Goal: Transaction & Acquisition: Download file/media

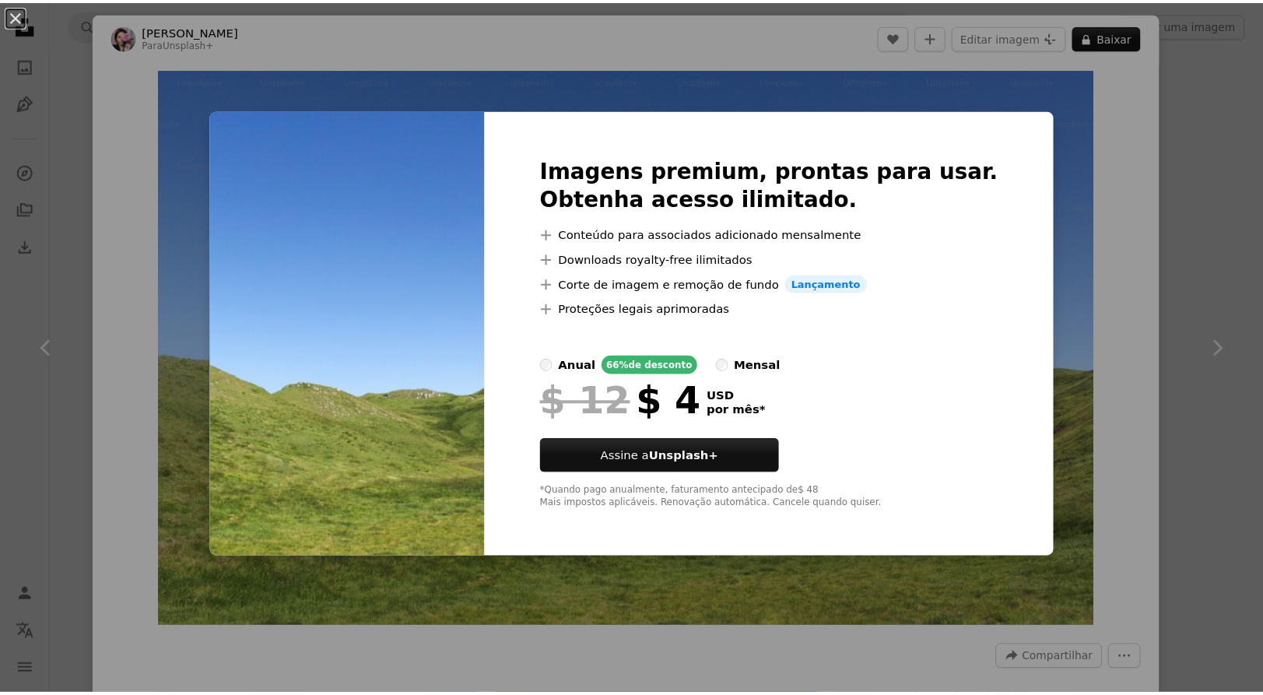
scroll to position [1300, 0]
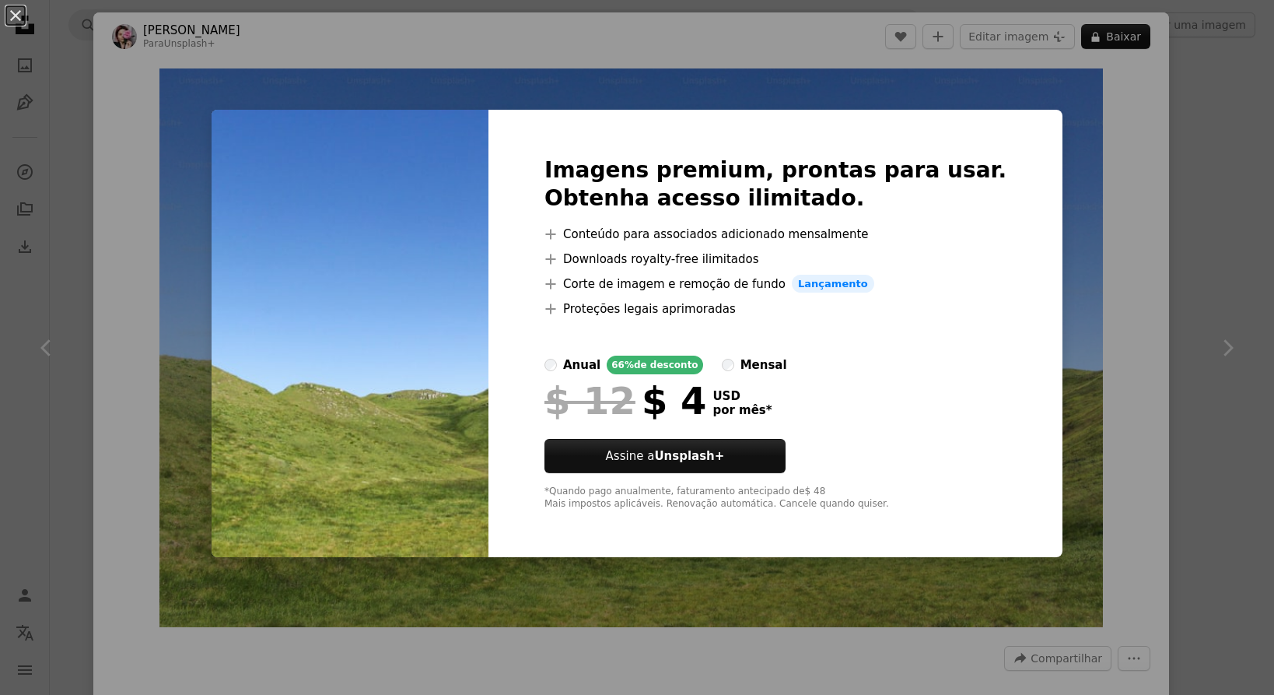
click at [1071, 89] on div "An X shape Imagens premium, prontas para usar. Obtenha acesso ilimitado. A plus…" at bounding box center [637, 347] width 1274 height 695
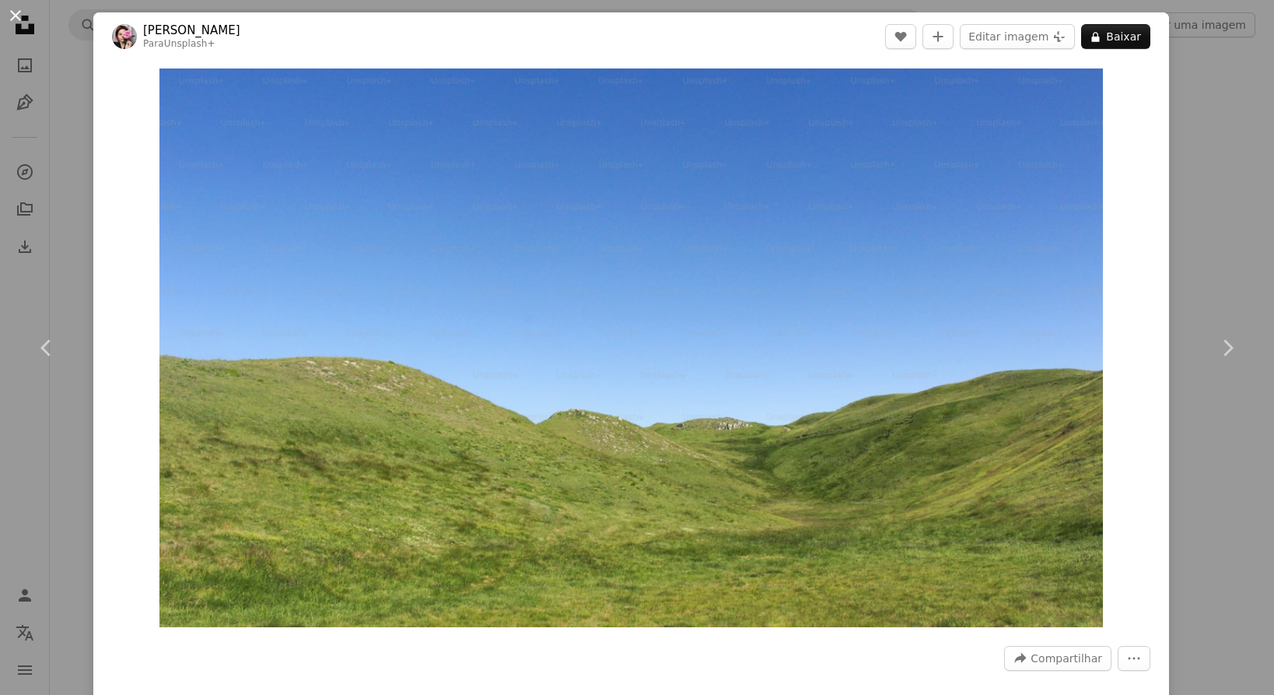
click at [13, 12] on button "An X shape" at bounding box center [15, 15] width 19 height 19
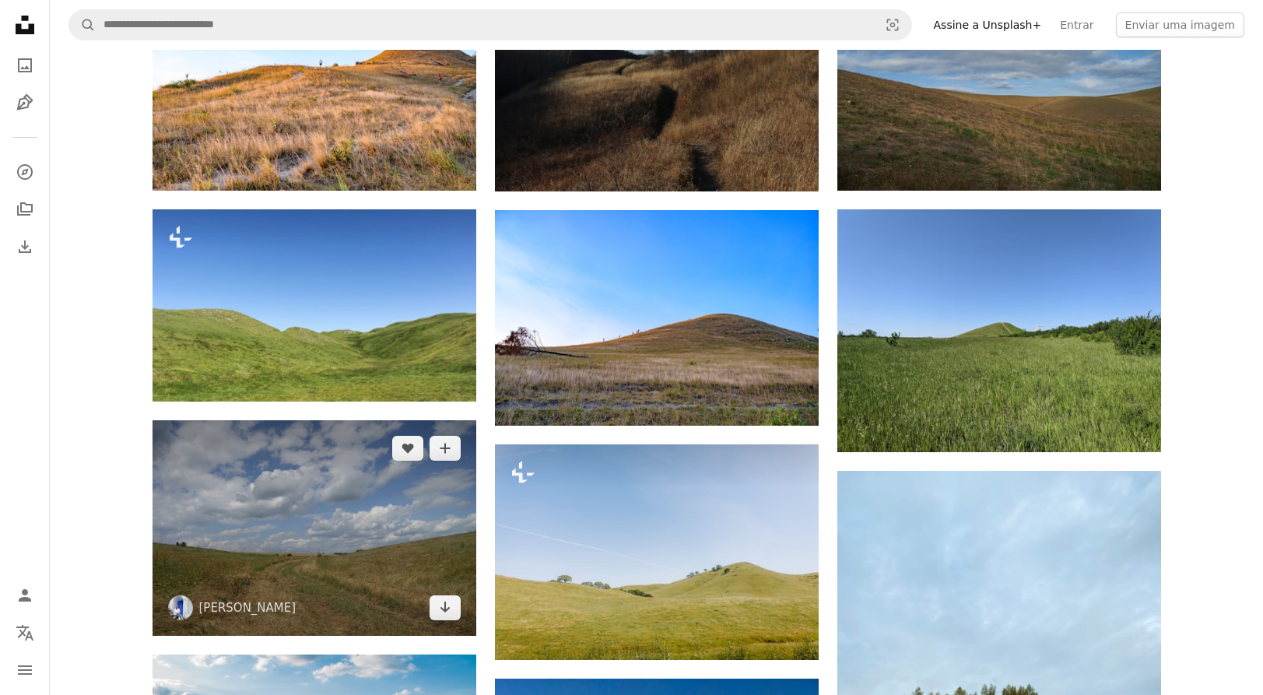
scroll to position [1322, 0]
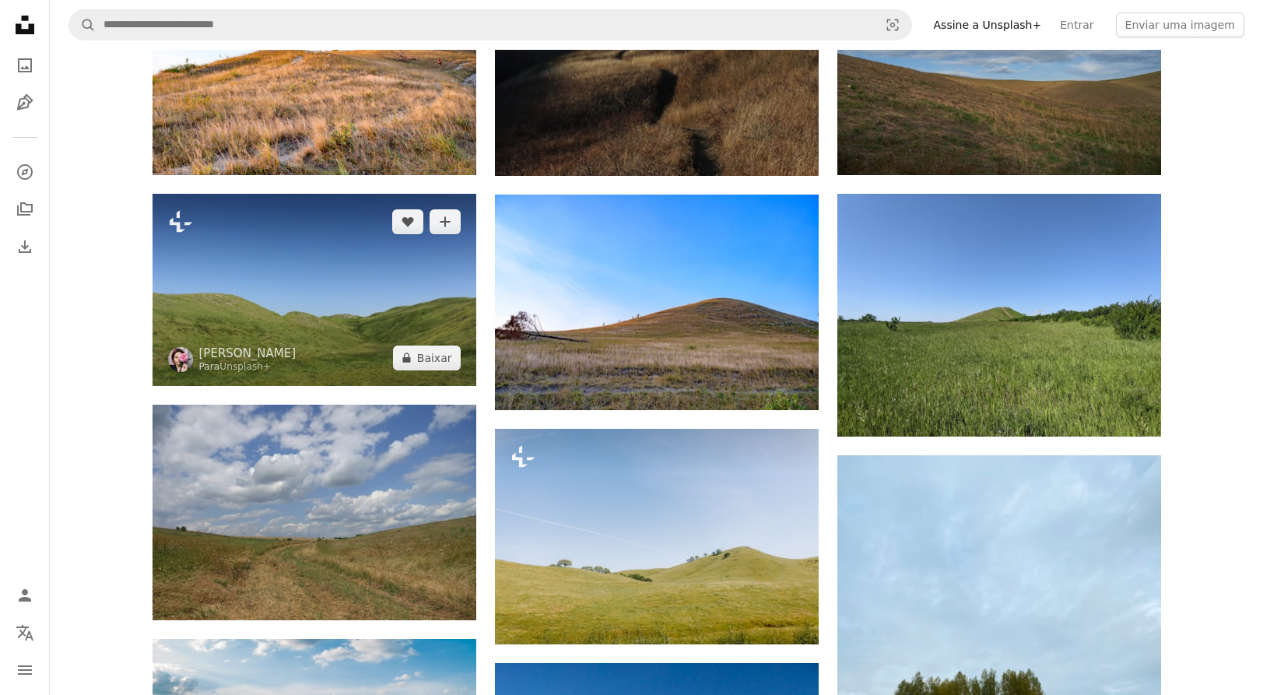
click at [307, 276] on img at bounding box center [314, 289] width 324 height 191
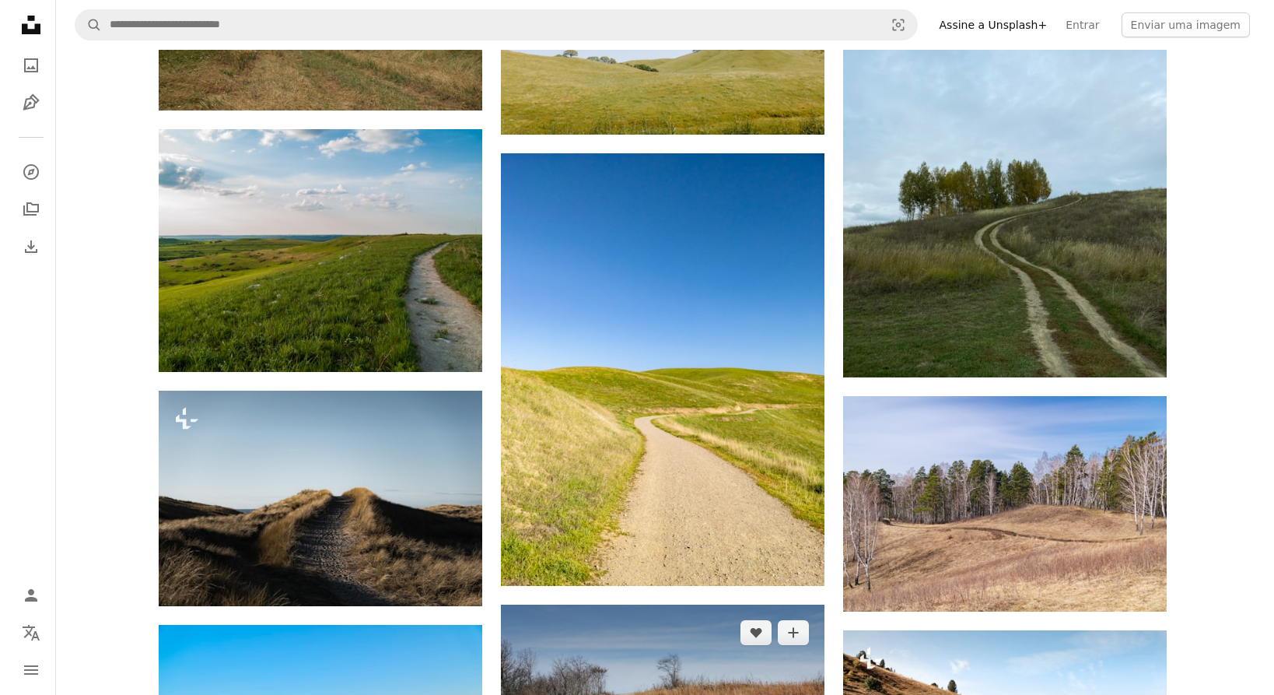
scroll to position [1867, 0]
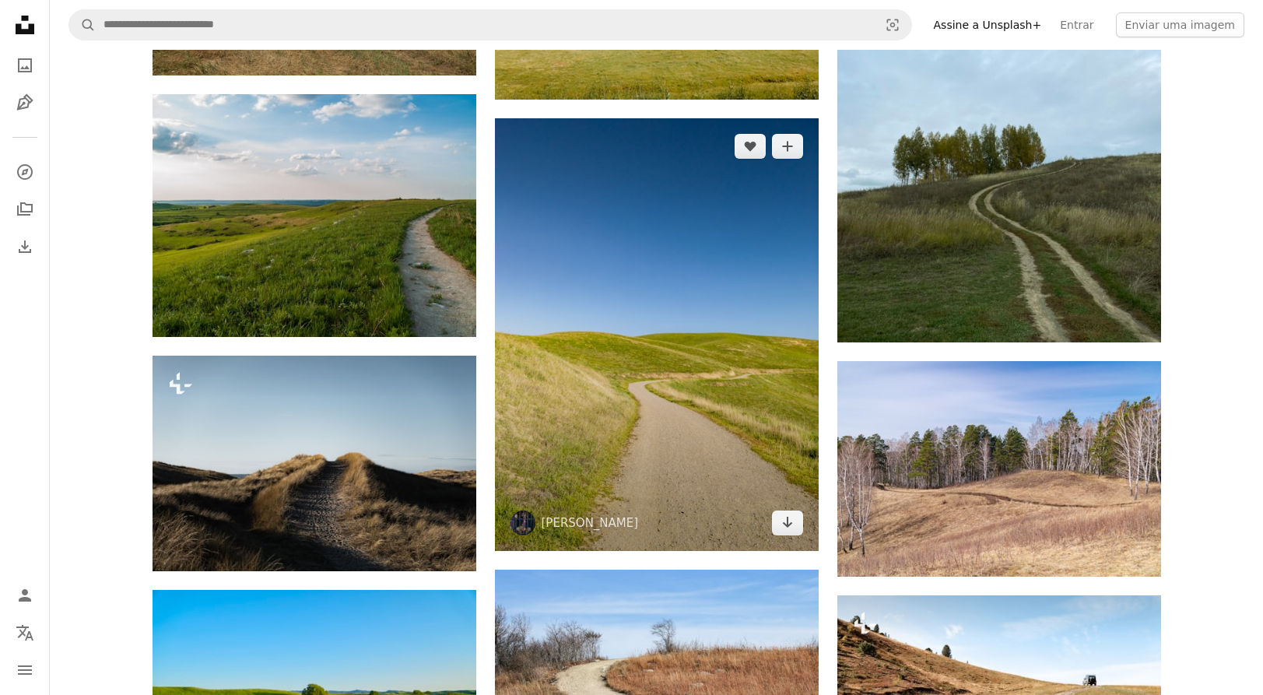
click at [649, 329] on img at bounding box center [657, 334] width 324 height 433
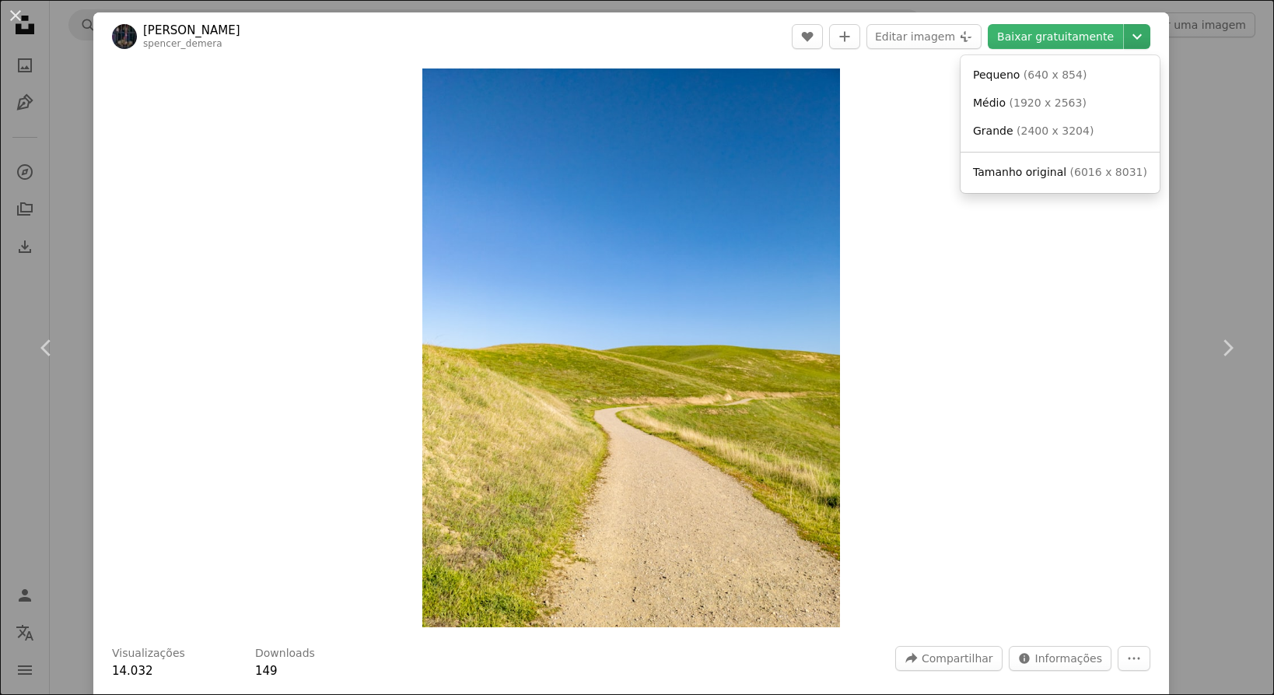
click at [1125, 32] on icon "Chevron down" at bounding box center [1137, 36] width 25 height 19
click at [1021, 170] on span "Tamanho original" at bounding box center [1019, 172] width 93 height 12
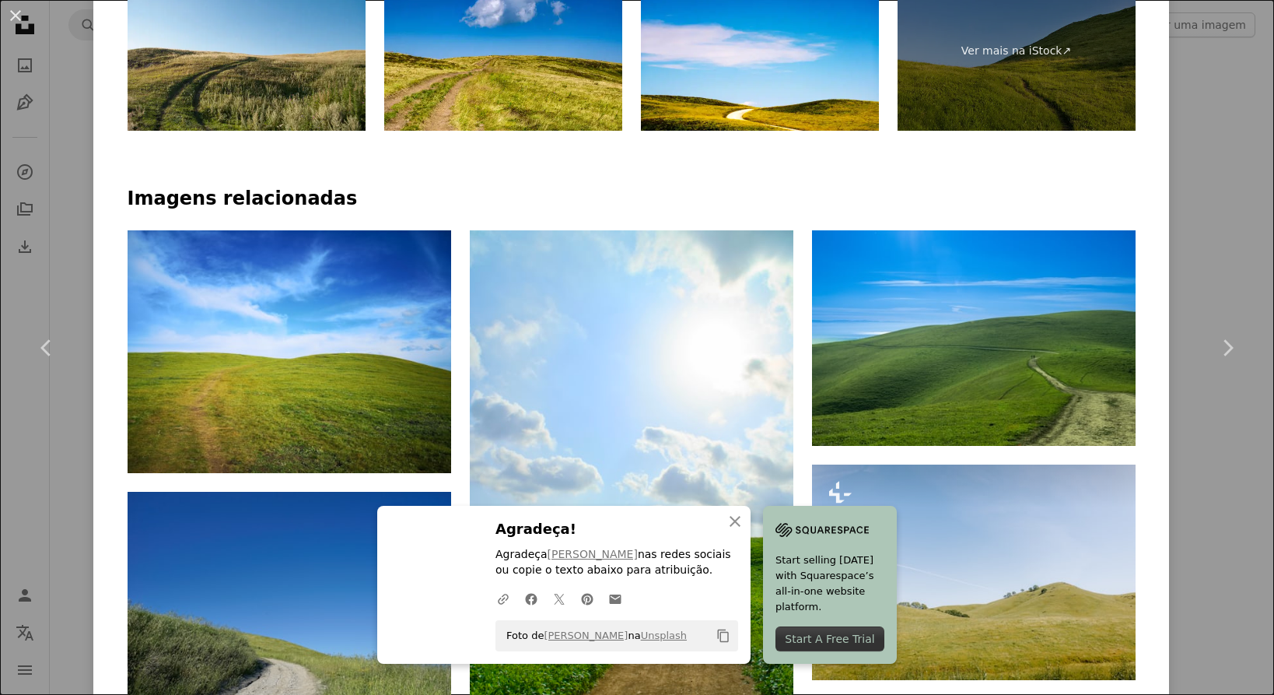
scroll to position [1011, 0]
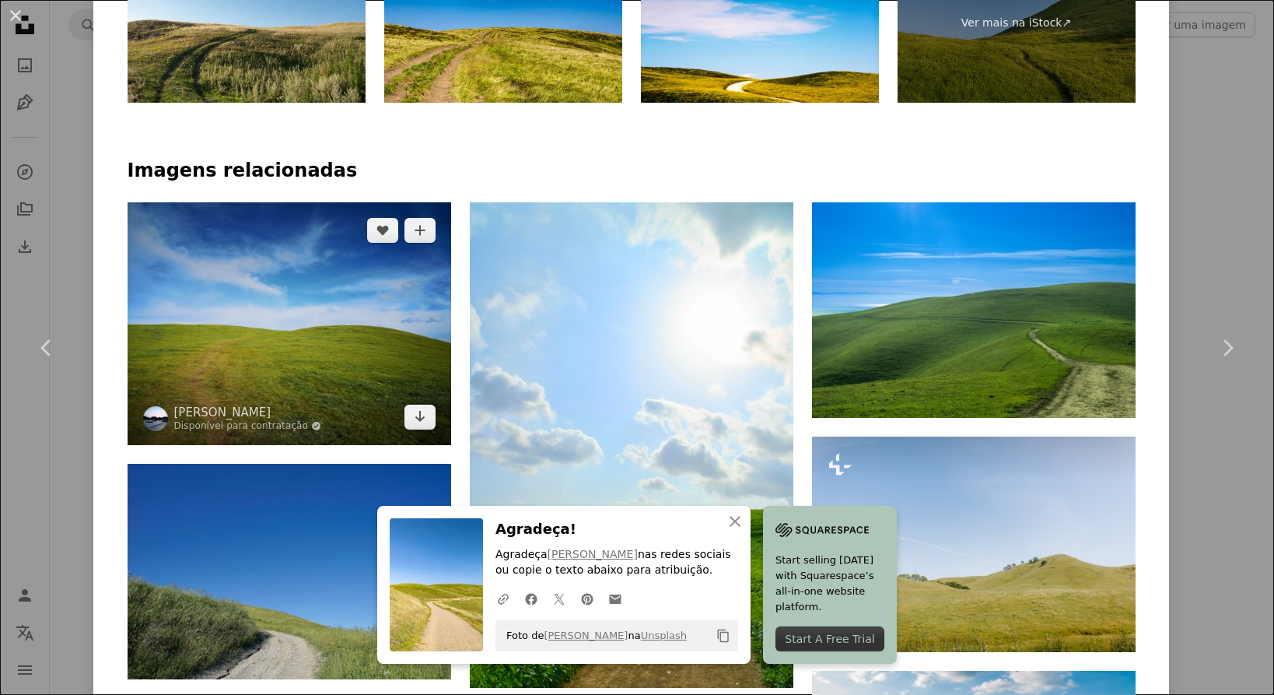
click at [336, 296] on img at bounding box center [290, 323] width 324 height 243
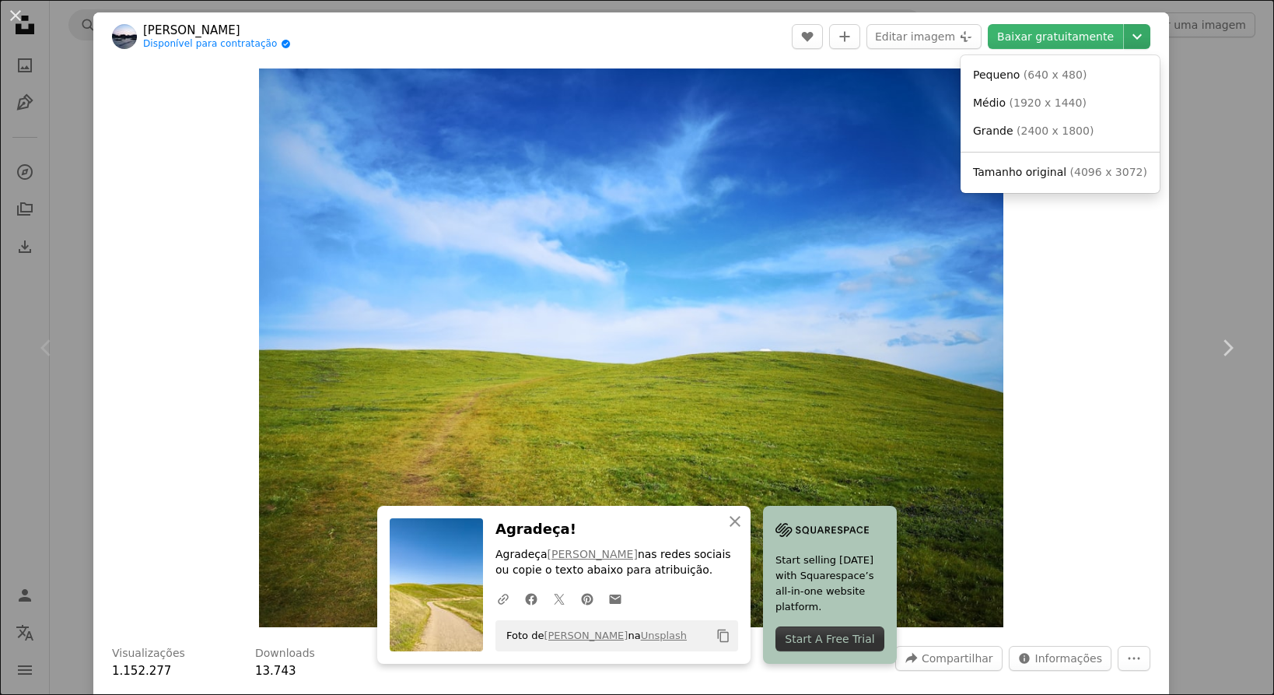
click at [1130, 41] on icon "Chevron down" at bounding box center [1137, 36] width 25 height 19
click at [1021, 181] on link "Tamanho original ( 4096 x 3072 )" at bounding box center [1060, 173] width 187 height 28
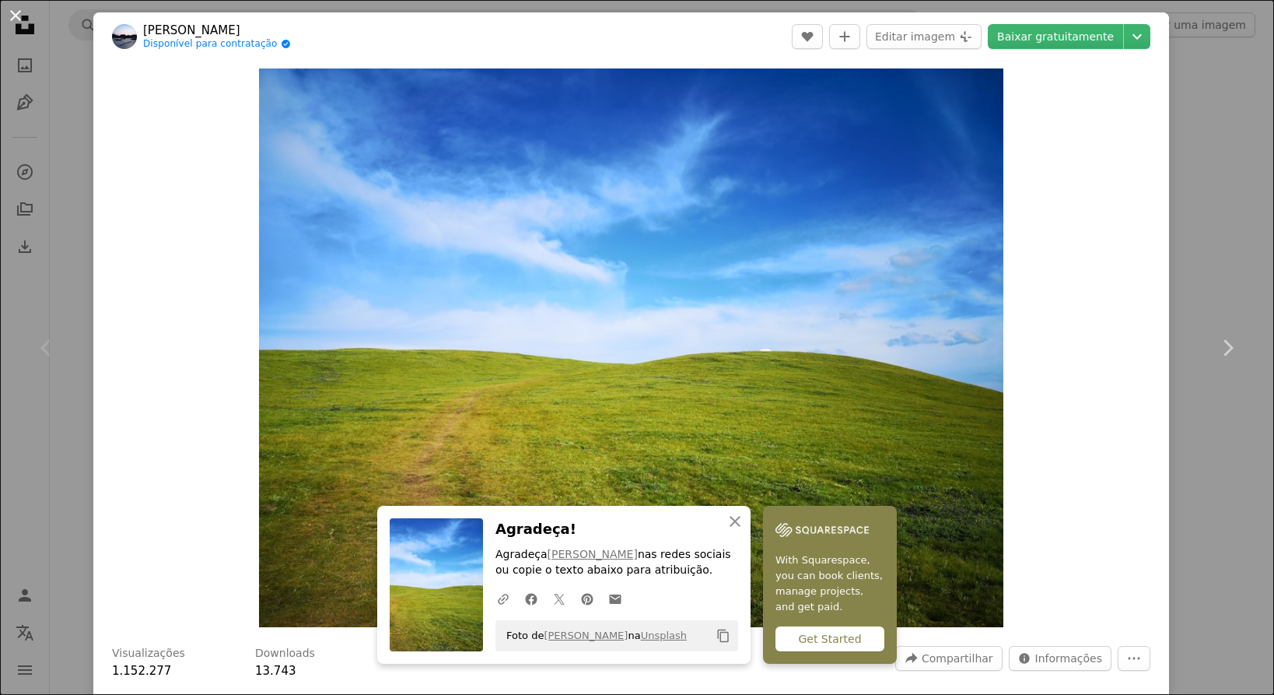
click at [18, 15] on button "An X shape" at bounding box center [15, 15] width 19 height 19
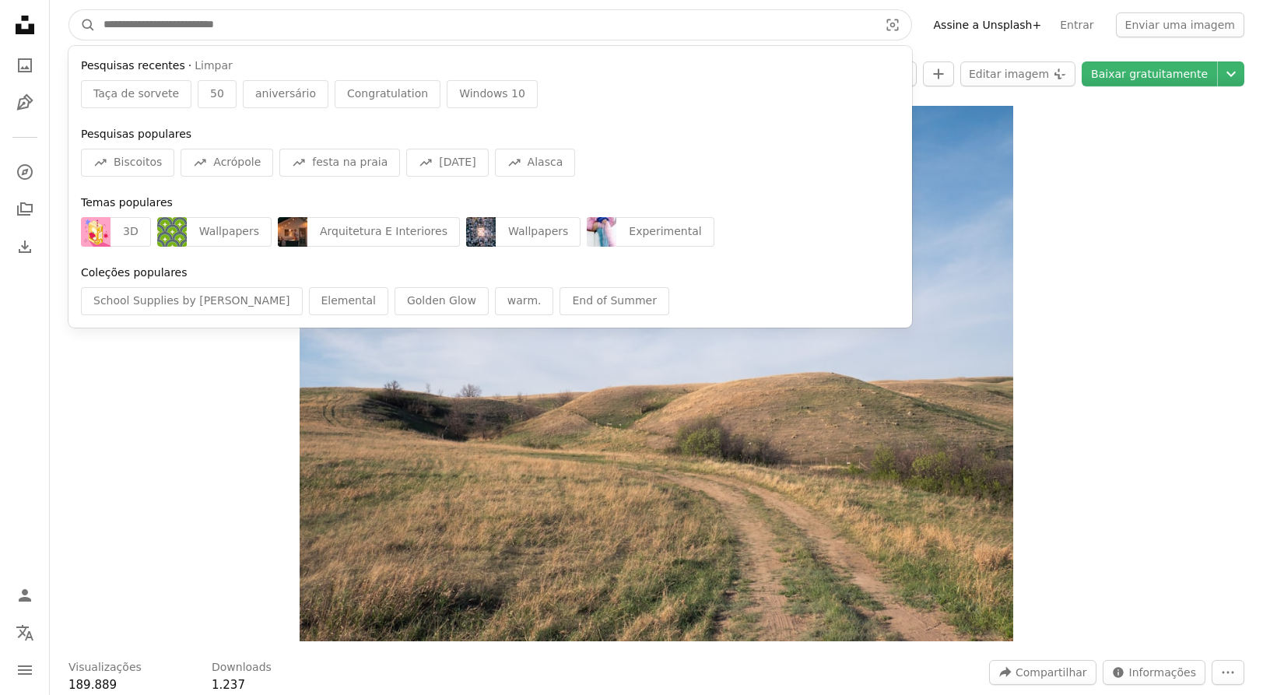
click at [160, 26] on input "Pesquise conteúdo visual em todo o site" at bounding box center [485, 25] width 778 height 30
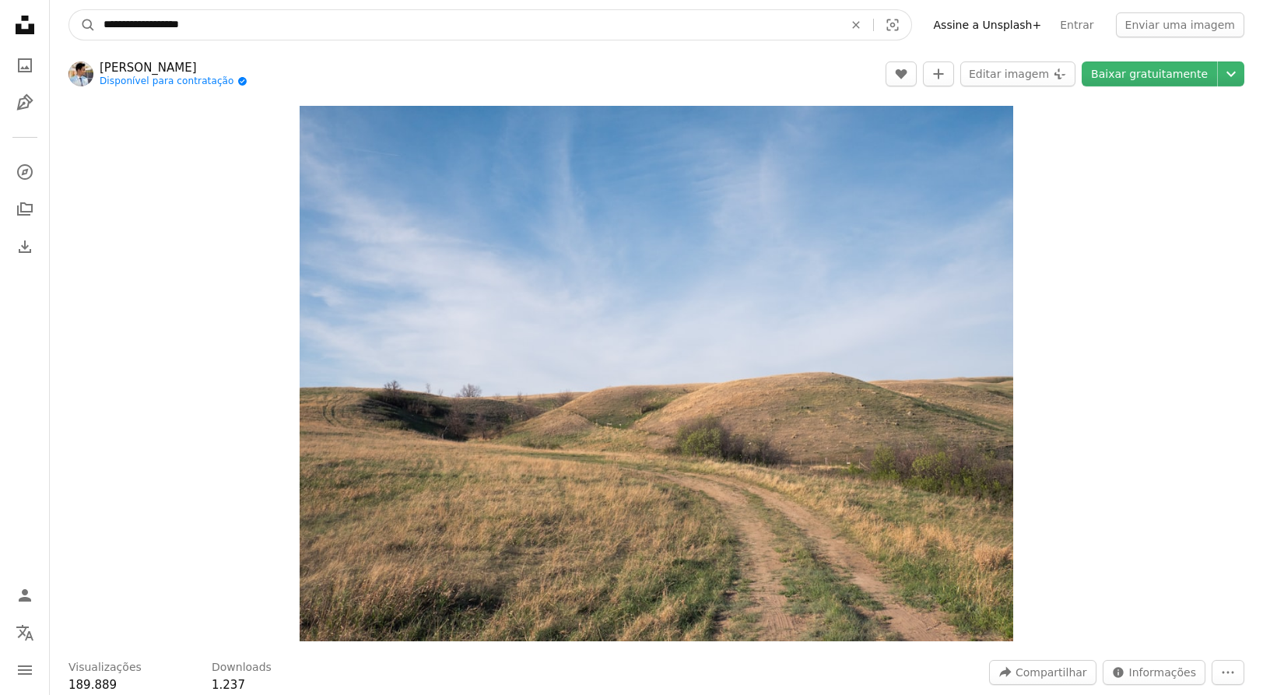
type input "**********"
click at [69, 10] on button "A magnifying glass" at bounding box center [82, 25] width 26 height 30
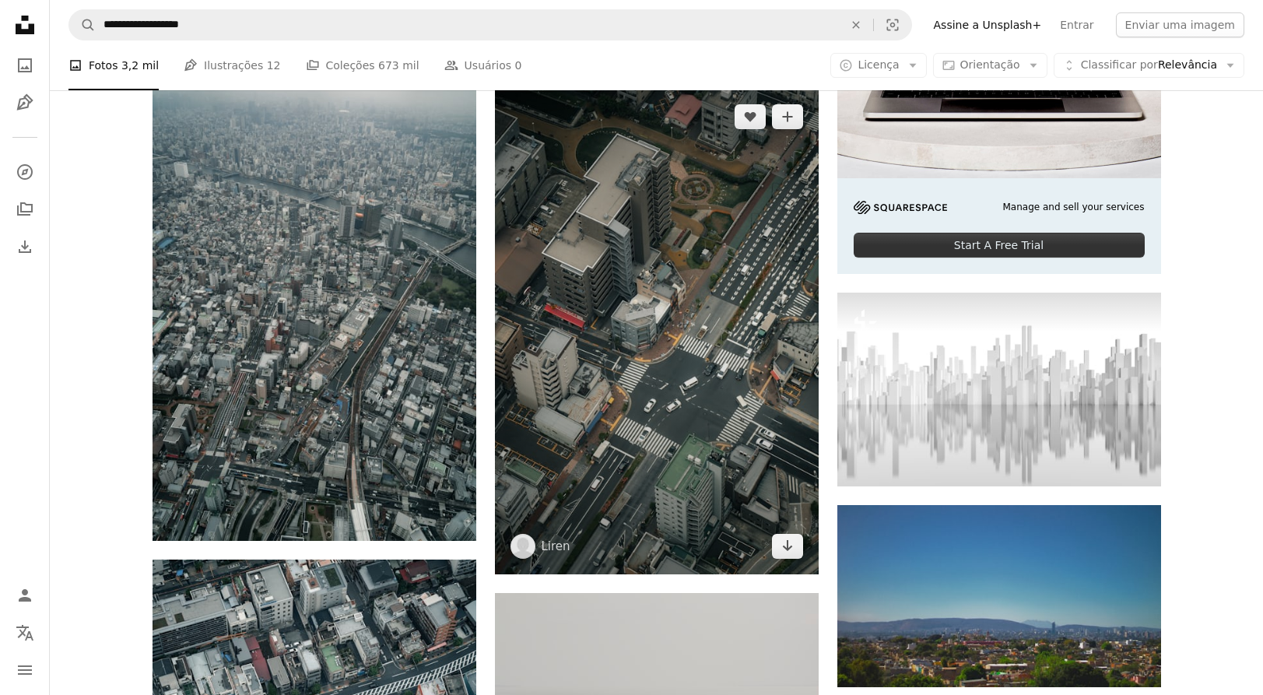
scroll to position [492, 0]
